Goal: Task Accomplishment & Management: Use online tool/utility

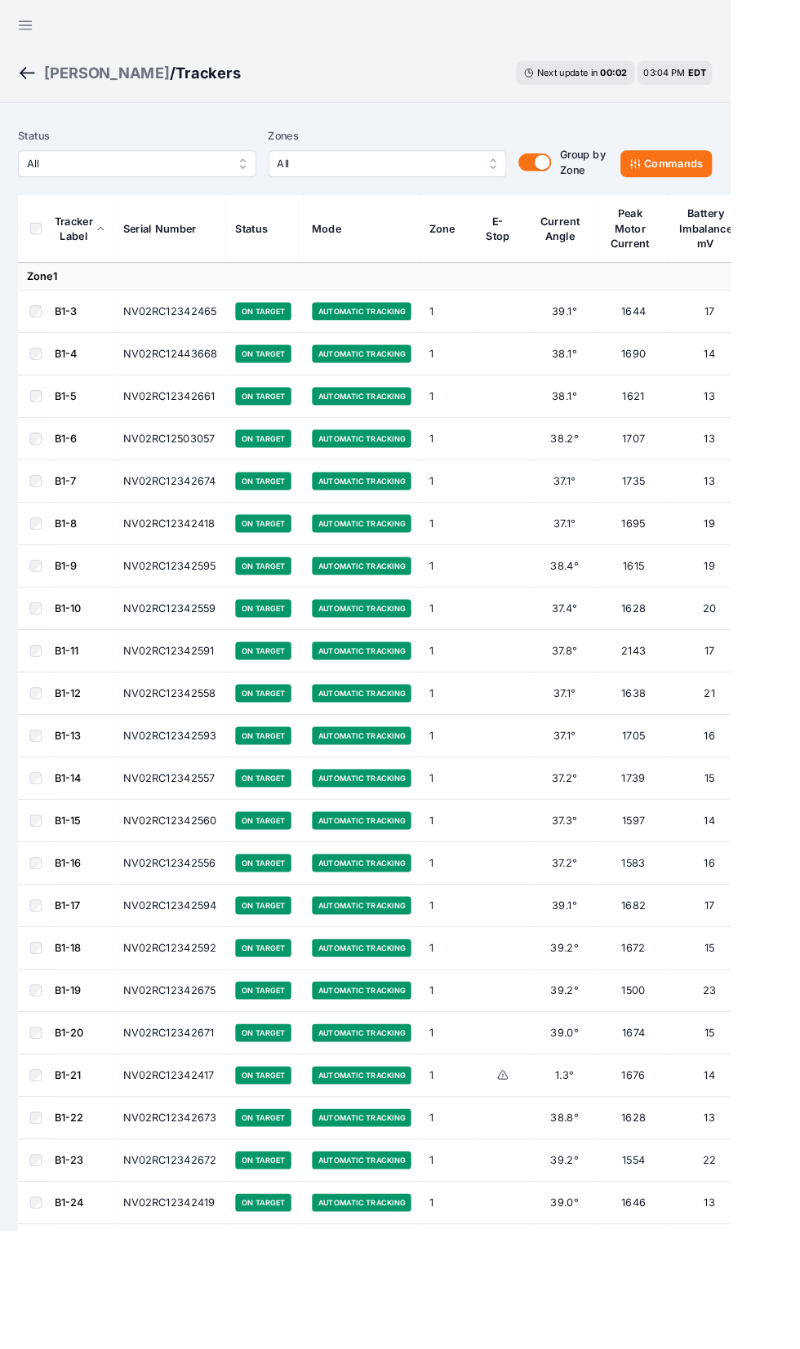
click at [193, 171] on span "All" at bounding box center [138, 180] width 219 height 20
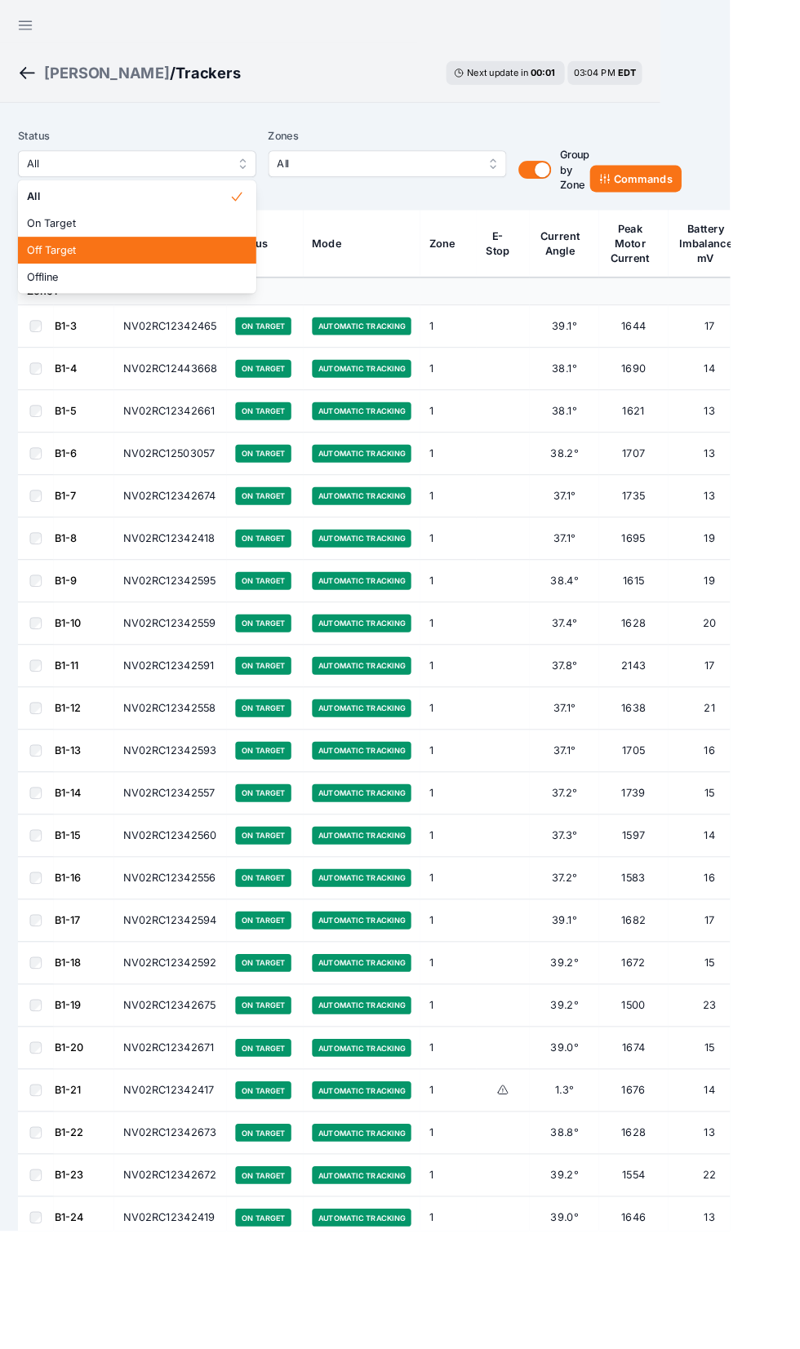
click at [180, 284] on div "Off Target" at bounding box center [150, 274] width 261 height 29
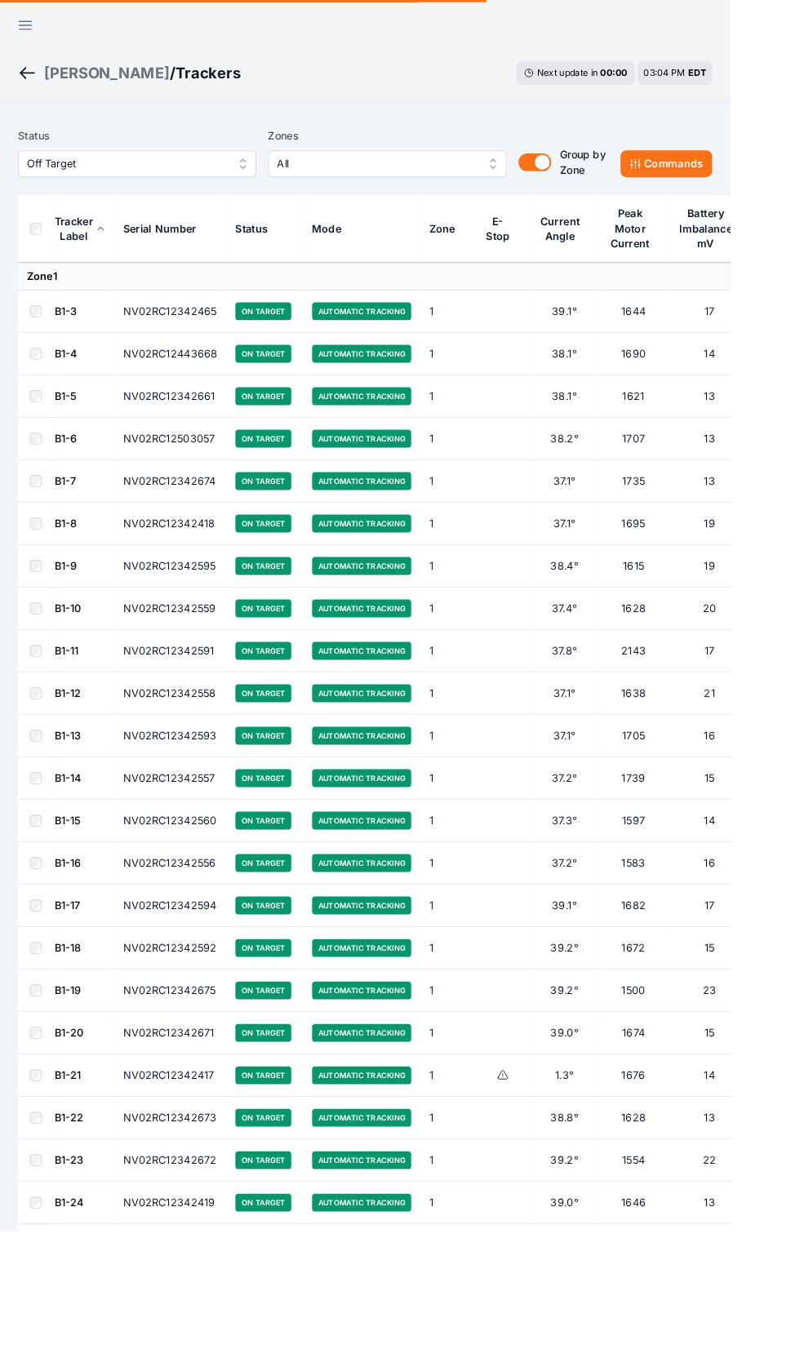
click at [204, 189] on button "Off Target" at bounding box center [150, 179] width 261 height 29
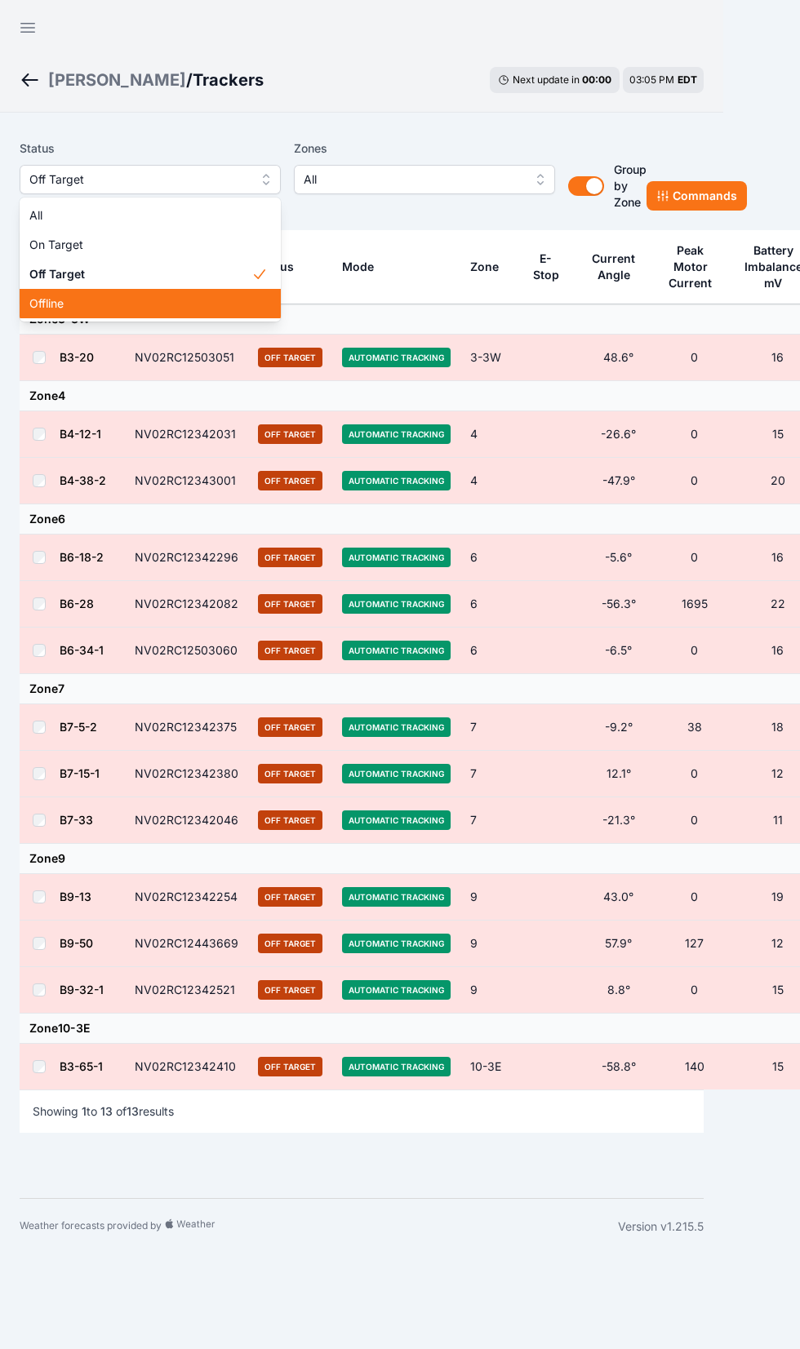
click at [218, 299] on span "Offline" at bounding box center [140, 303] width 222 height 16
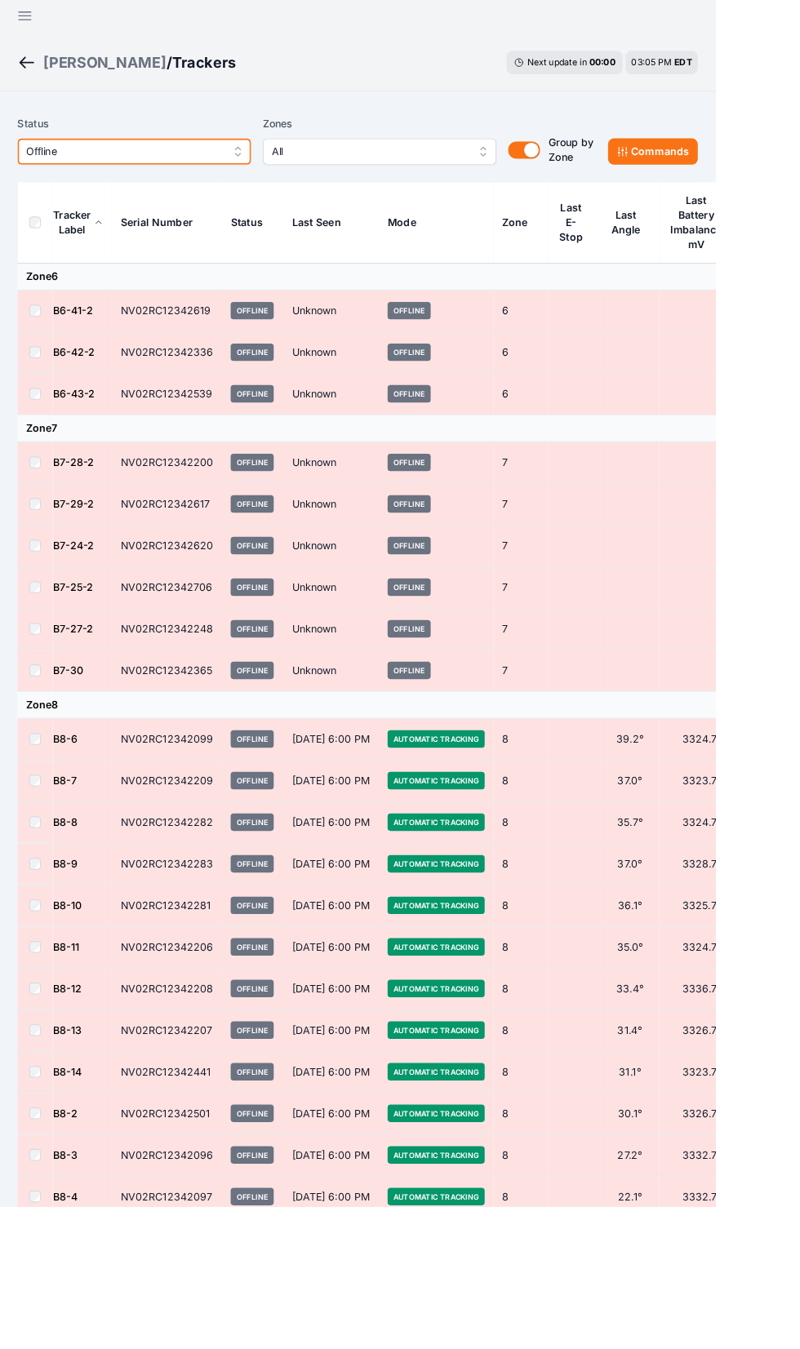
scroll to position [12, 0]
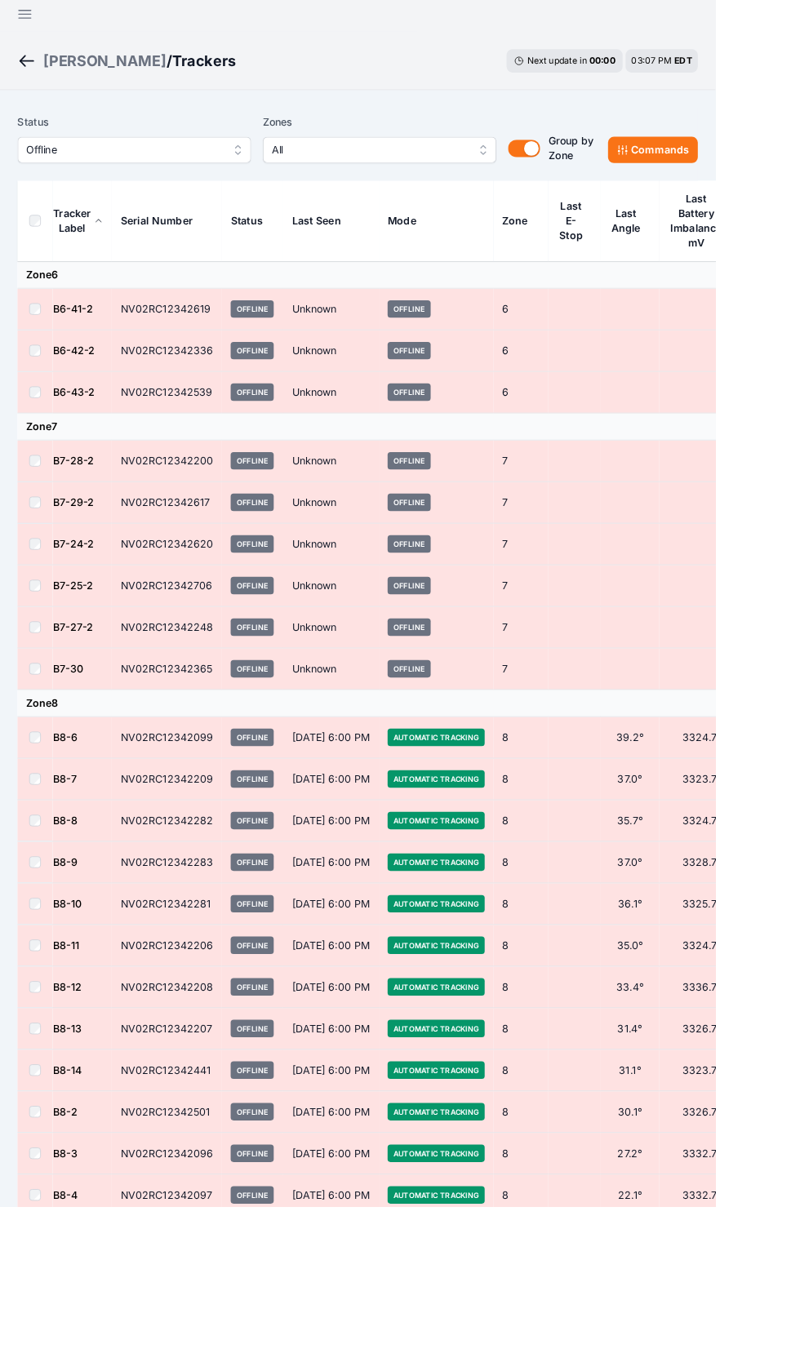
click at [195, 158] on span "Offline" at bounding box center [138, 167] width 219 height 20
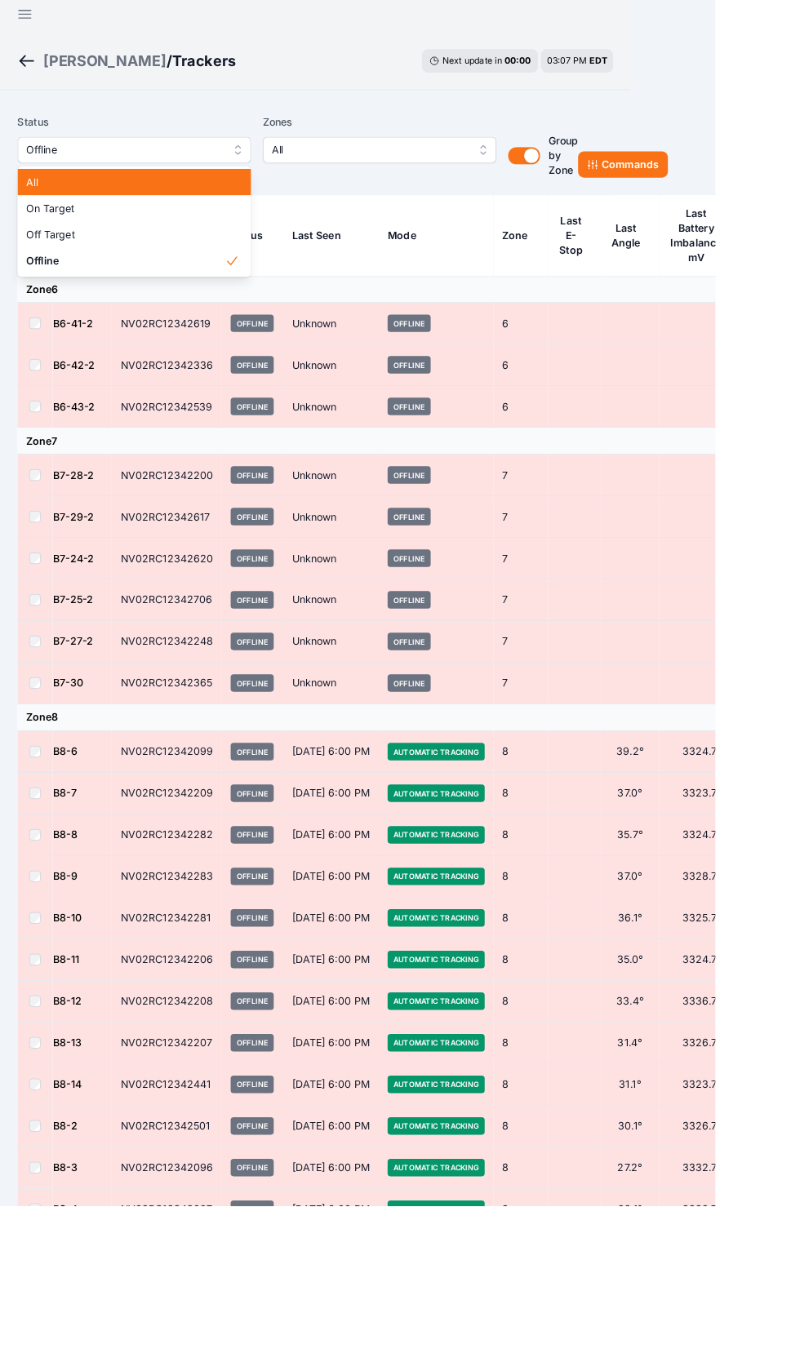
click at [142, 193] on div "All" at bounding box center [150, 203] width 261 height 29
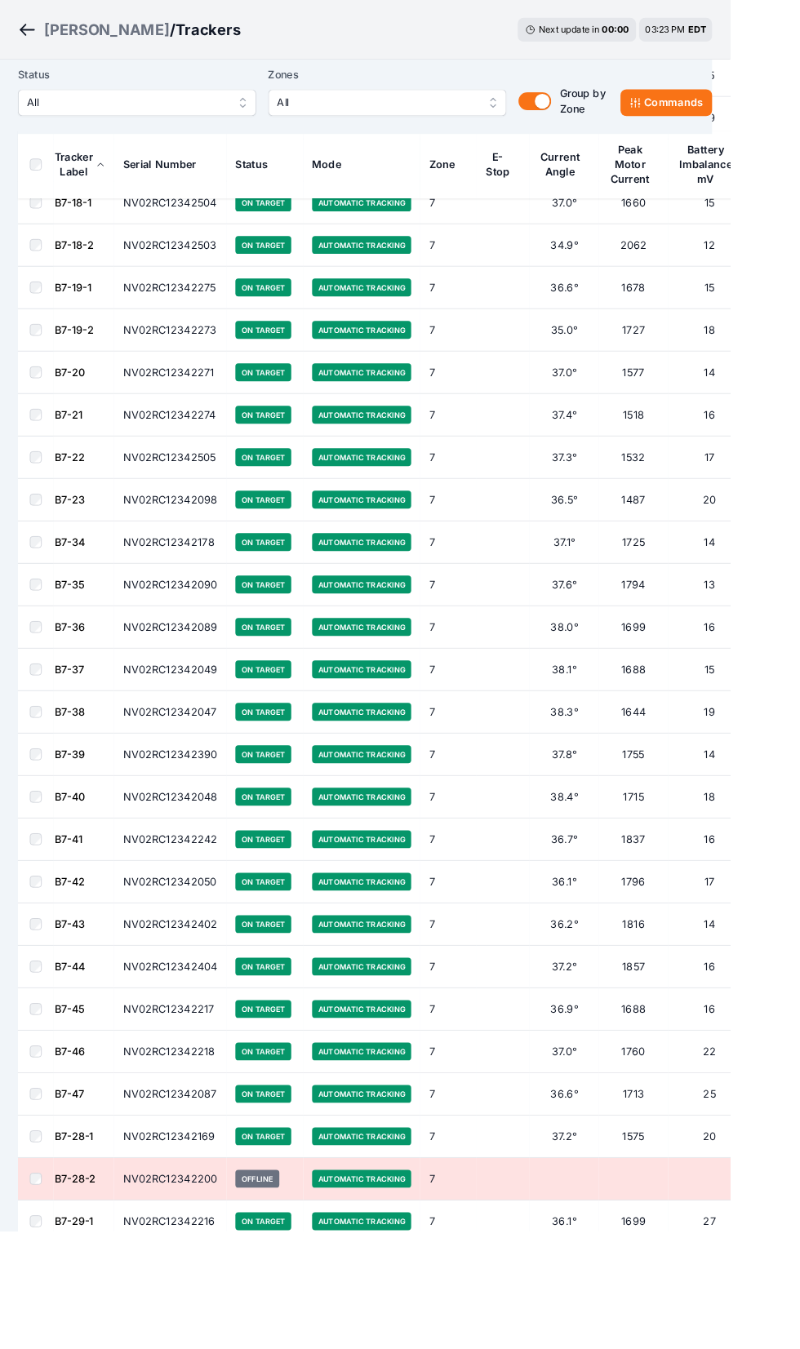
scroll to position [22729, 0]
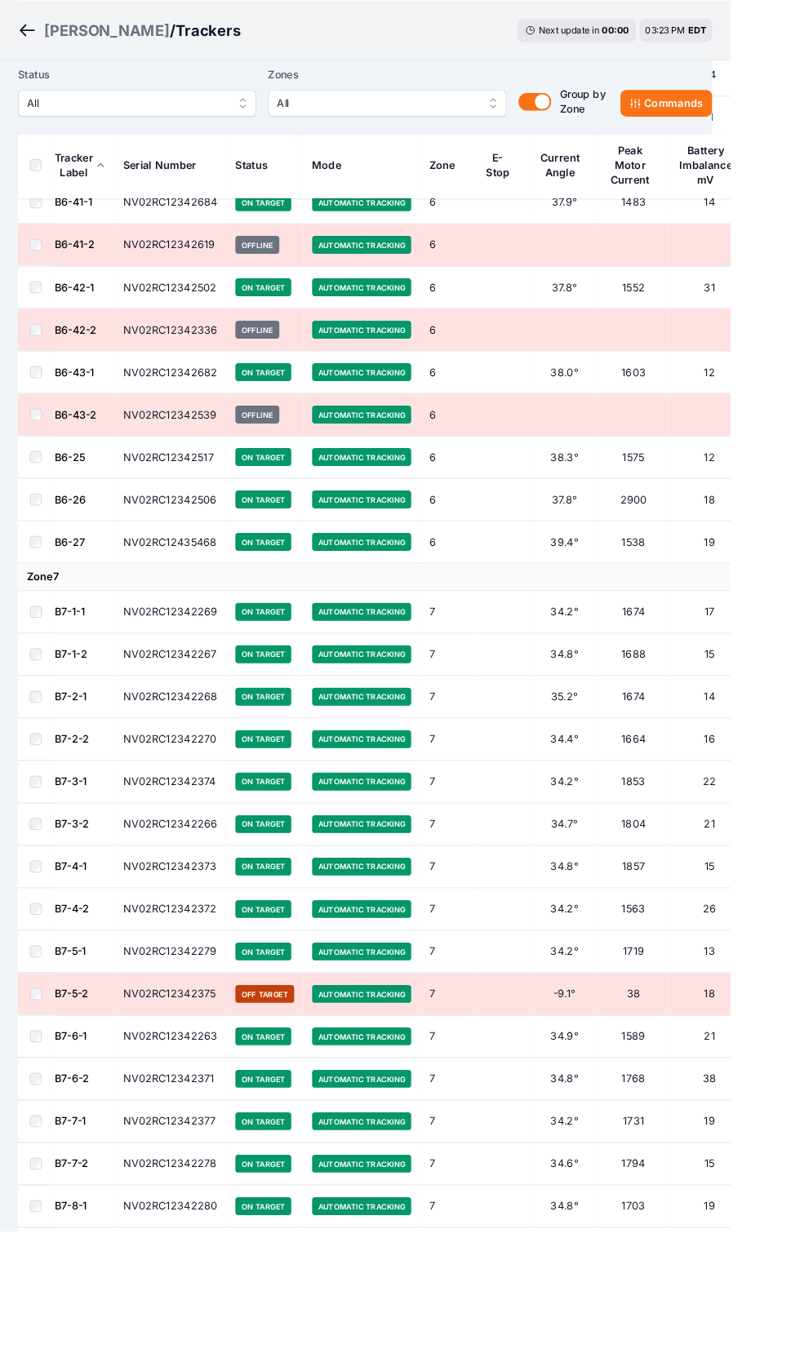
click at [244, 124] on button "All" at bounding box center [150, 112] width 261 height 29
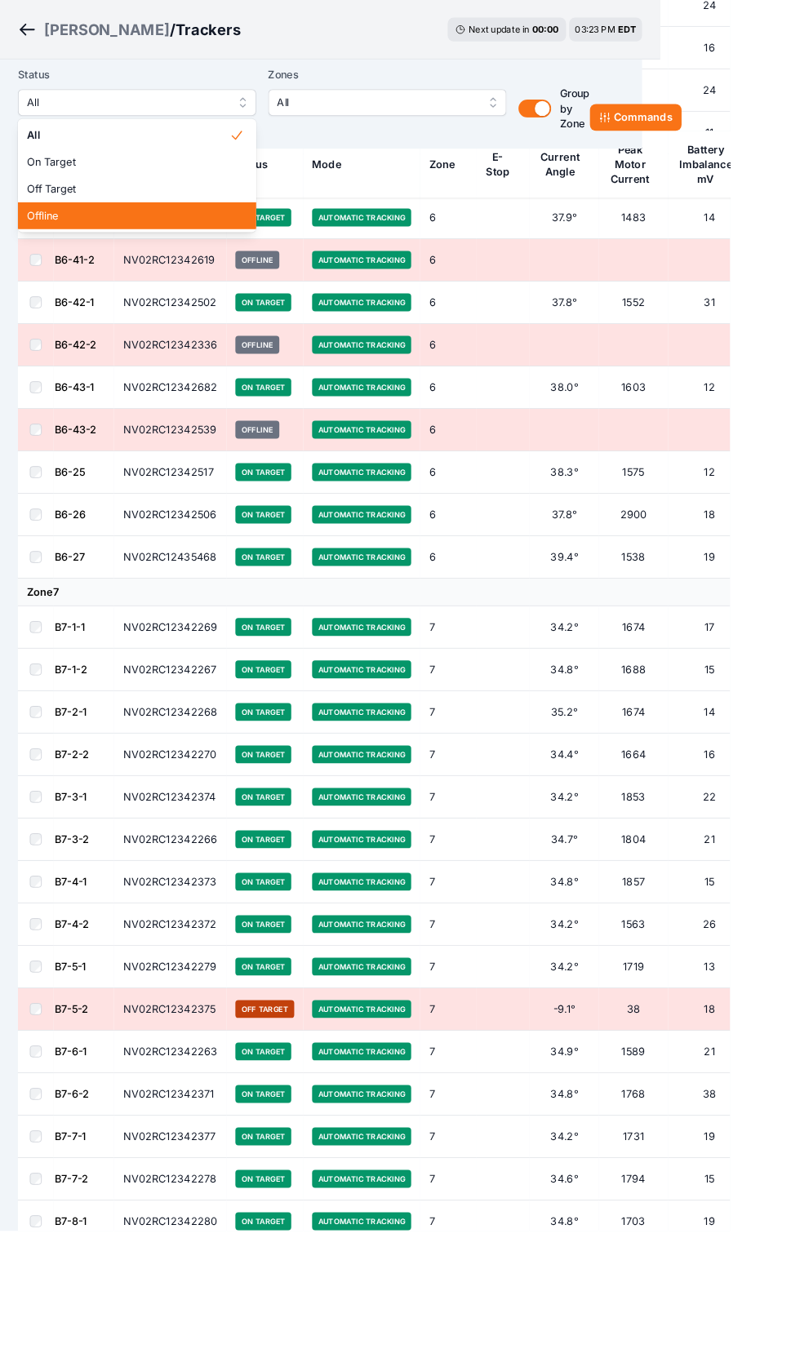
click at [201, 236] on span "Offline" at bounding box center [140, 236] width 222 height 16
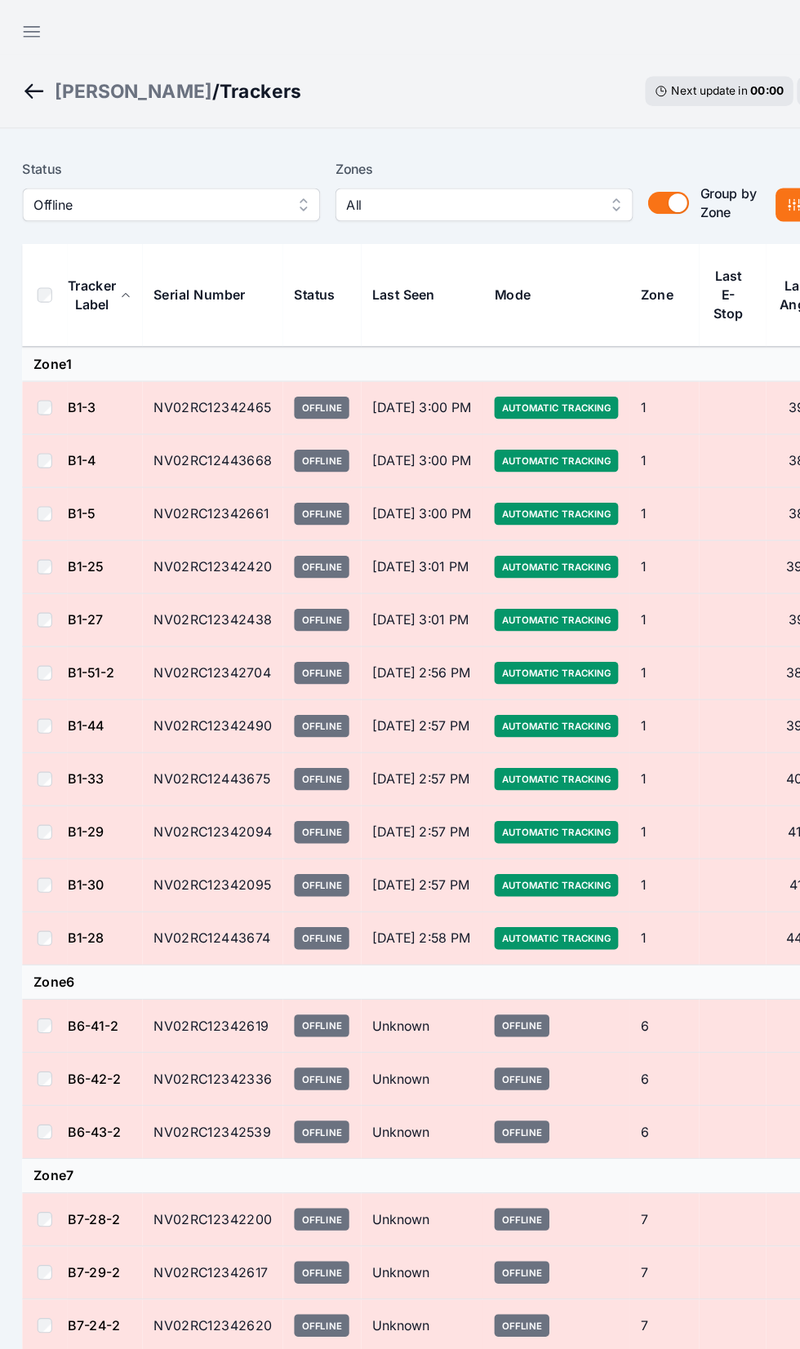
click at [227, 157] on label "Status" at bounding box center [150, 149] width 261 height 20
click at [189, 178] on span "Offline" at bounding box center [138, 180] width 219 height 20
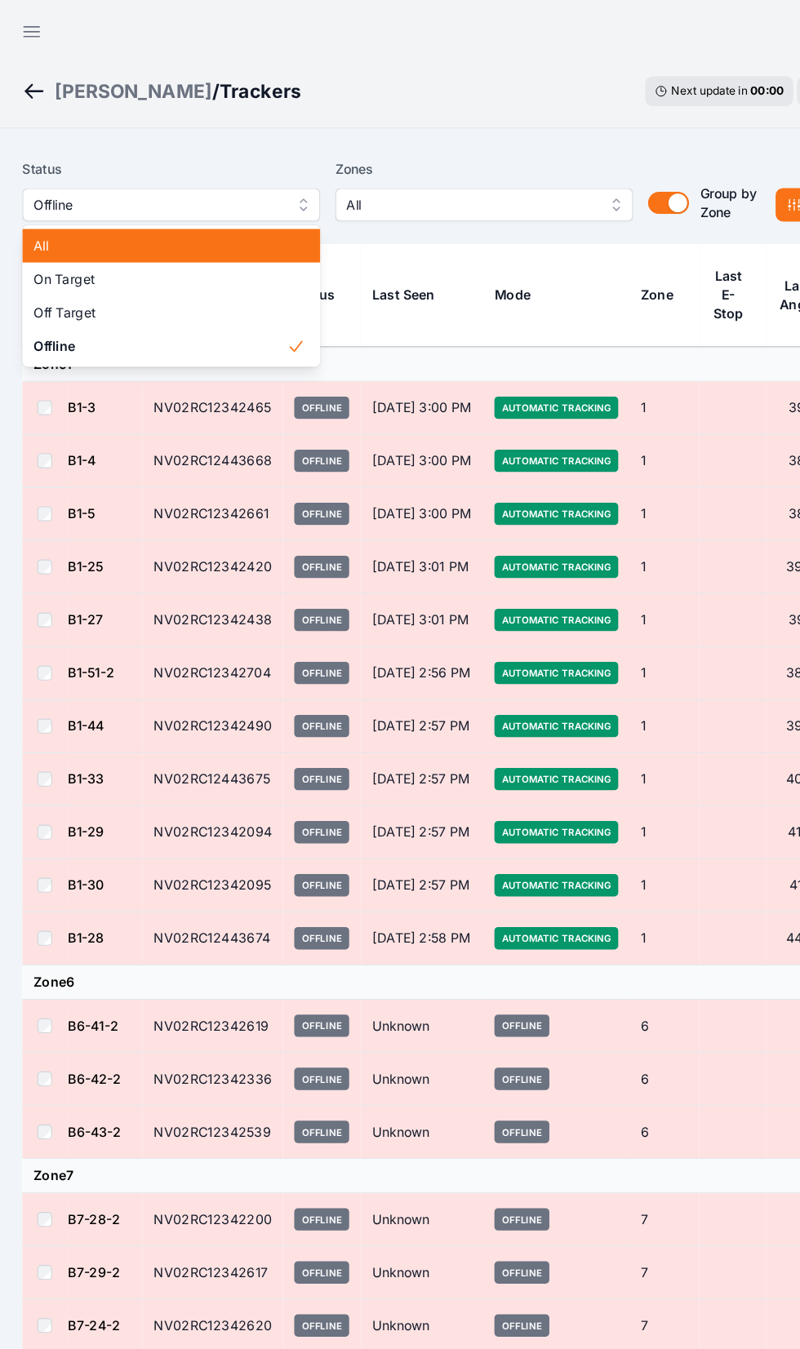
click at [107, 206] on div "All" at bounding box center [150, 215] width 261 height 29
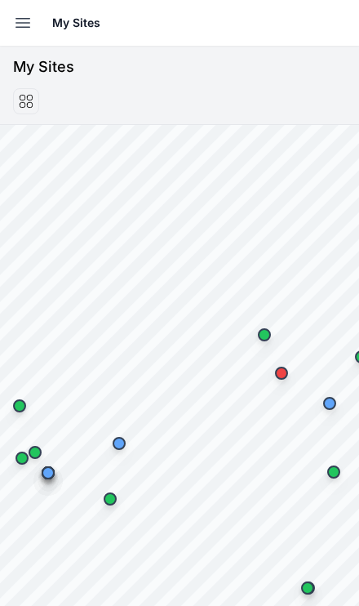
click at [16, 9] on button "Open sidebar" at bounding box center [23, 23] width 36 height 36
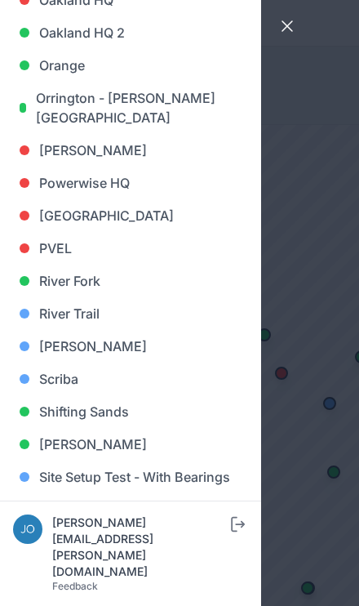
scroll to position [1147, 0]
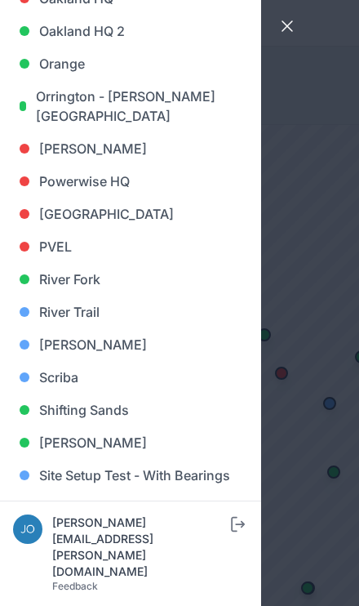
click at [82, 353] on link "[PERSON_NAME]" at bounding box center [130, 344] width 235 height 33
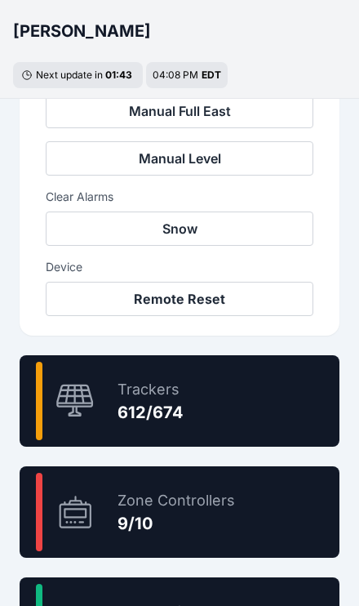
scroll to position [779, 0]
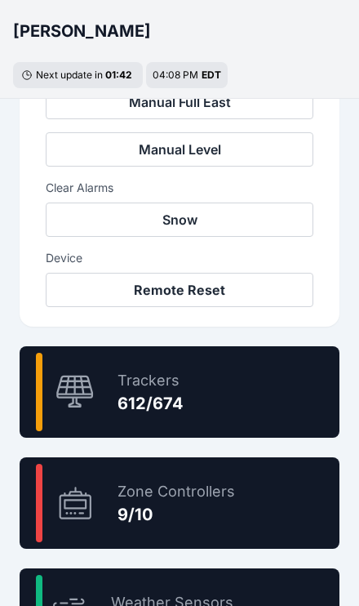
click at [279, 381] on div "90.8 % Trackers 612/674" at bounding box center [180, 391] width 320 height 91
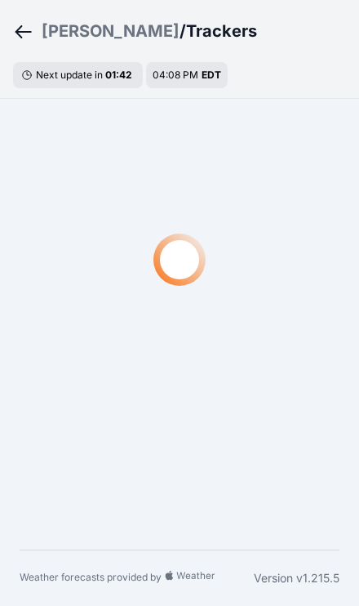
scroll to position [56, 0]
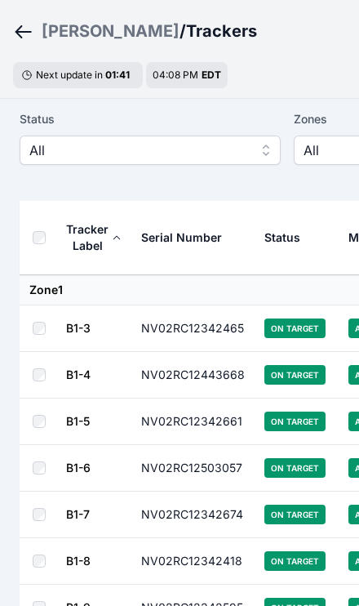
click at [219, 160] on button "All" at bounding box center [150, 149] width 261 height 29
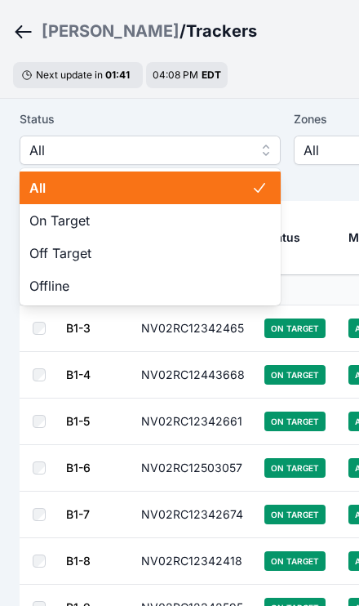
click at [160, 257] on span "Off Target" at bounding box center [140, 253] width 222 height 20
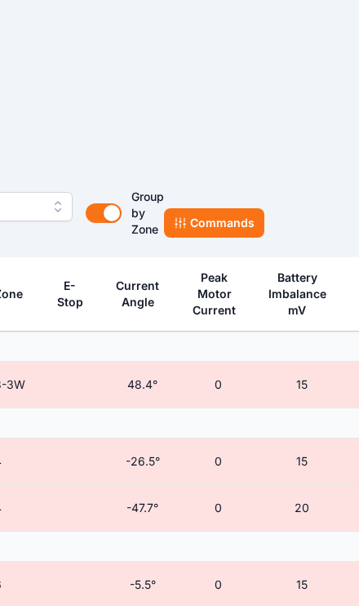
click at [215, 233] on button "Commands" at bounding box center [214, 222] width 100 height 29
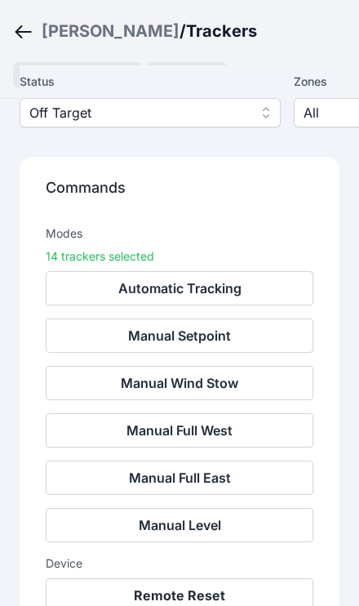
scroll to position [105, 0]
click at [233, 589] on button "Remote Reset" at bounding box center [180, 595] width 268 height 34
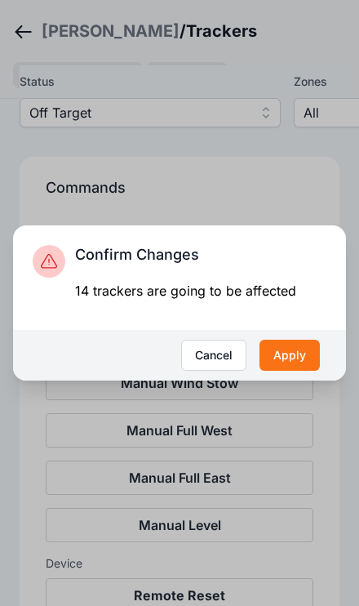
click at [294, 370] on button "Apply" at bounding box center [290, 354] width 60 height 31
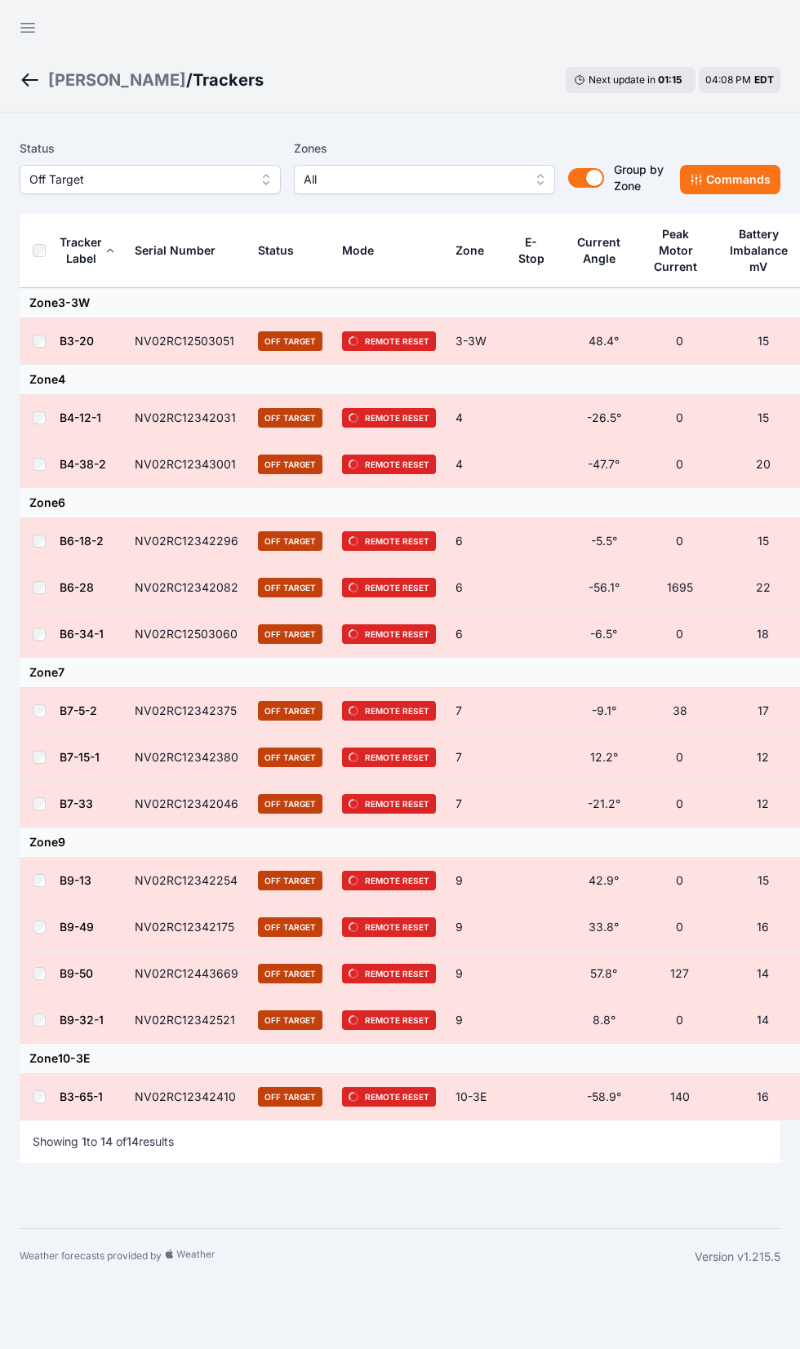
click at [88, 192] on button "Off Target" at bounding box center [150, 179] width 261 height 29
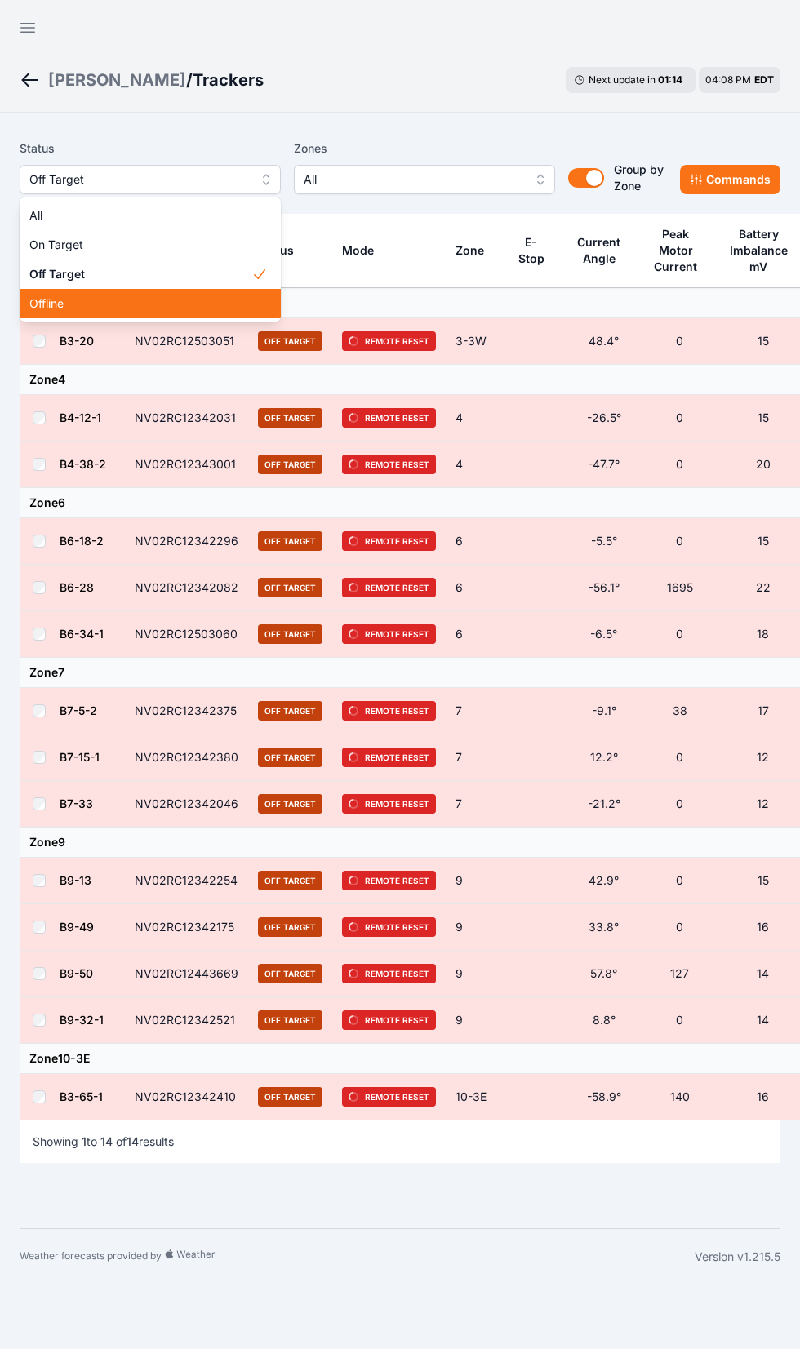
click at [35, 309] on span "Offline" at bounding box center [140, 303] width 222 height 16
